Goal: Transaction & Acquisition: Book appointment/travel/reservation

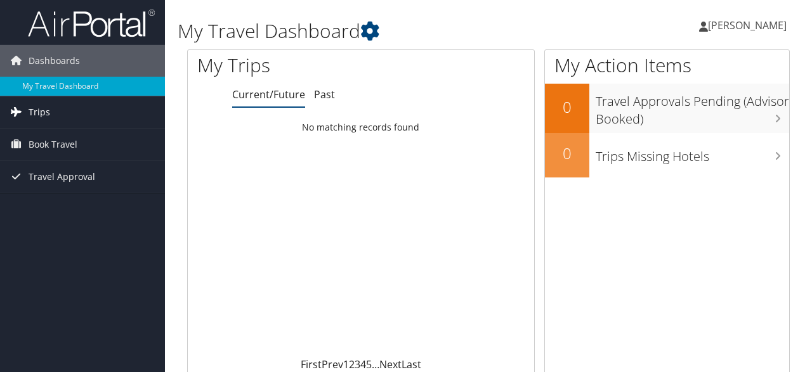
click at [87, 110] on link "Trips" at bounding box center [82, 112] width 165 height 32
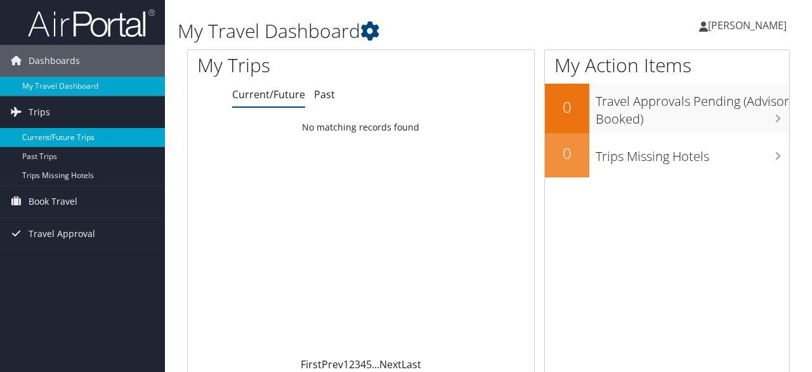
click at [93, 136] on link "Current/Future Trips" at bounding box center [82, 137] width 165 height 19
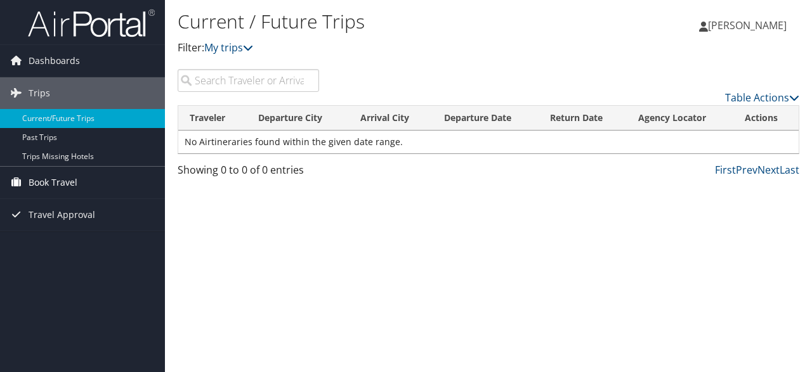
click at [74, 179] on span "Book Travel" at bounding box center [53, 183] width 49 height 32
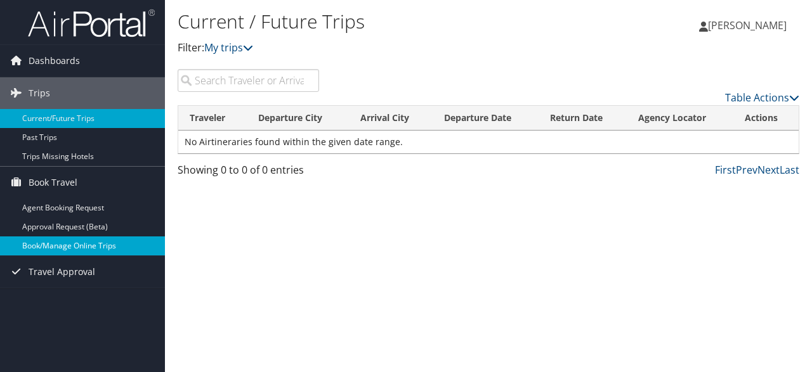
click at [93, 242] on link "Book/Manage Online Trips" at bounding box center [82, 246] width 165 height 19
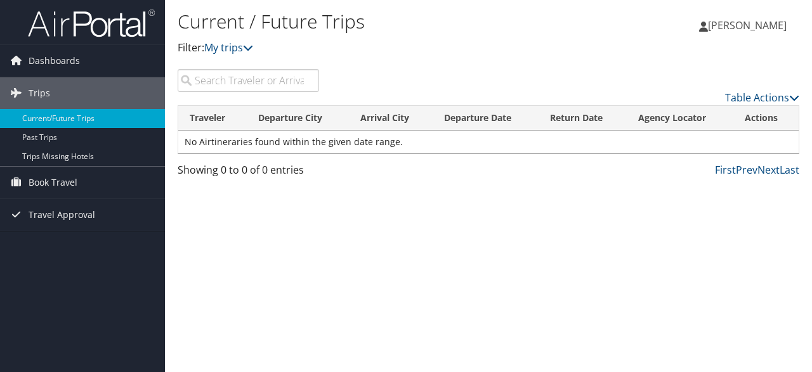
click at [716, 24] on span "[PERSON_NAME]" at bounding box center [747, 25] width 79 height 14
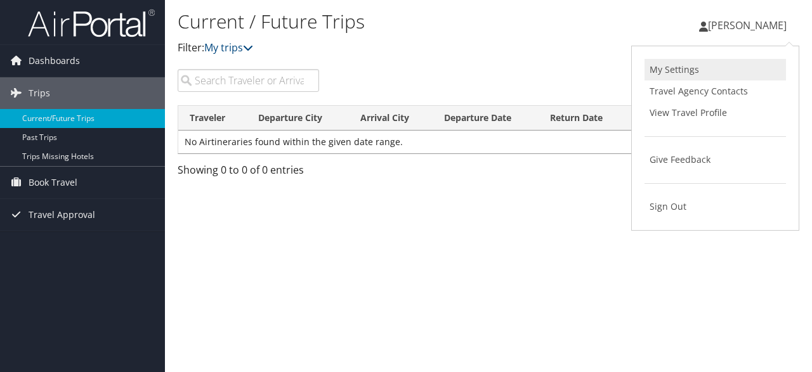
click at [692, 67] on link "My Settings" at bounding box center [714, 70] width 141 height 22
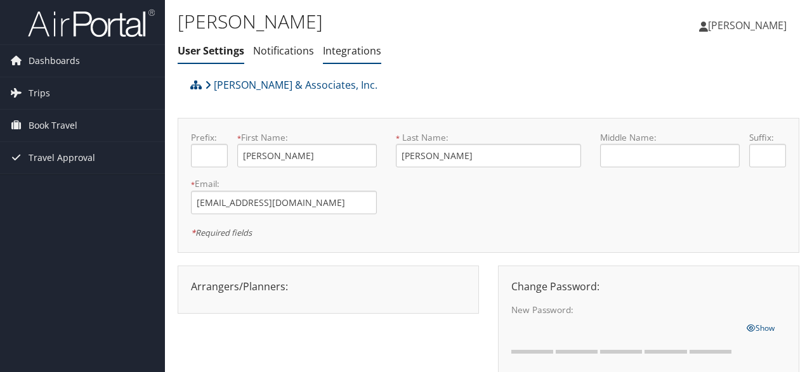
click at [356, 55] on link "Integrations" at bounding box center [352, 51] width 58 height 14
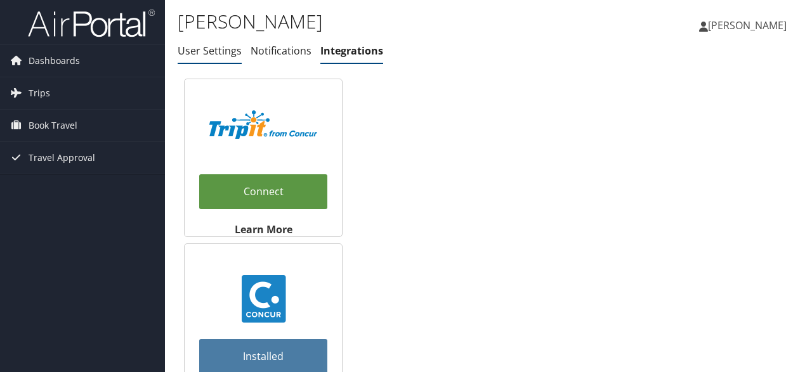
click at [210, 49] on link "User Settings" at bounding box center [210, 51] width 64 height 14
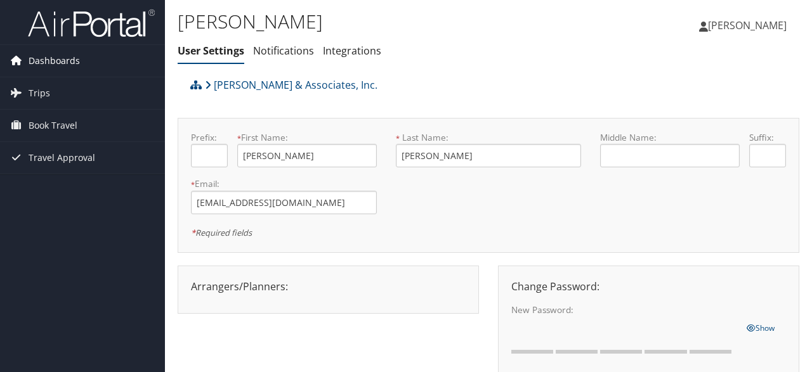
click at [72, 60] on span "Dashboards" at bounding box center [54, 61] width 51 height 32
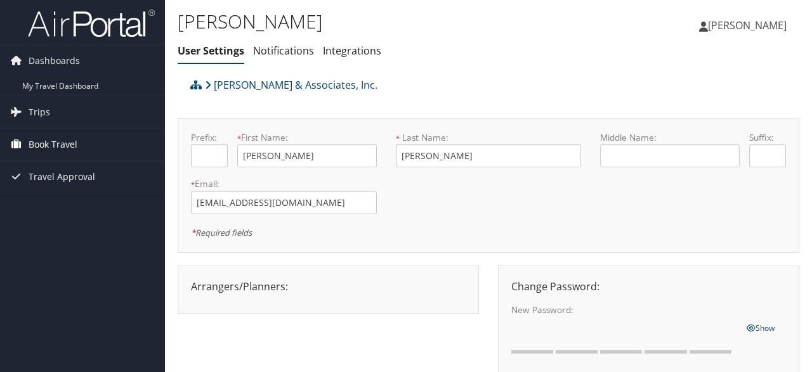
click at [63, 141] on span "Book Travel" at bounding box center [53, 145] width 49 height 32
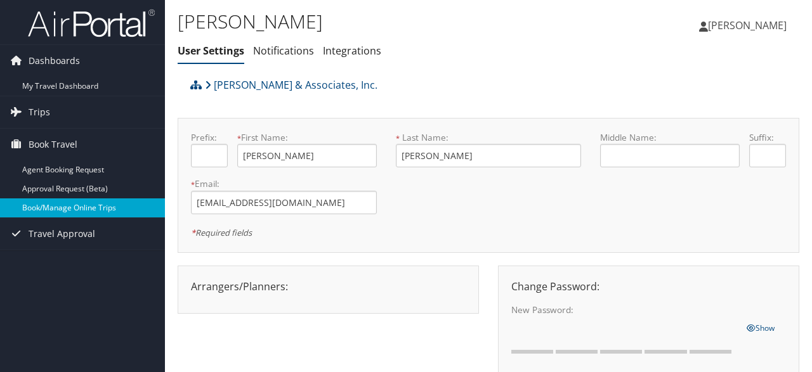
click at [77, 207] on link "Book/Manage Online Trips" at bounding box center [82, 208] width 165 height 19
